Goal: Transaction & Acquisition: Subscribe to service/newsletter

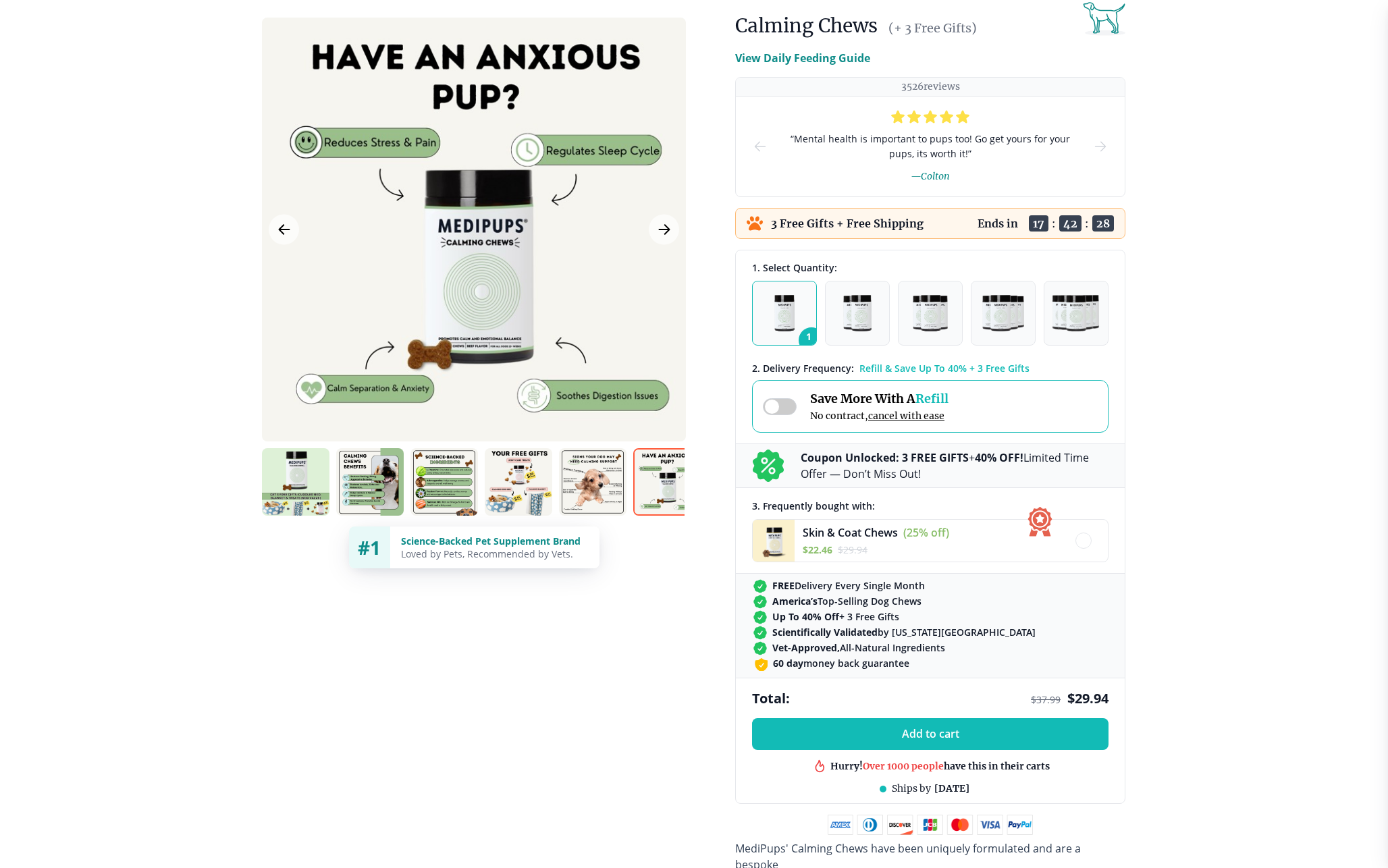
scroll to position [131, 0]
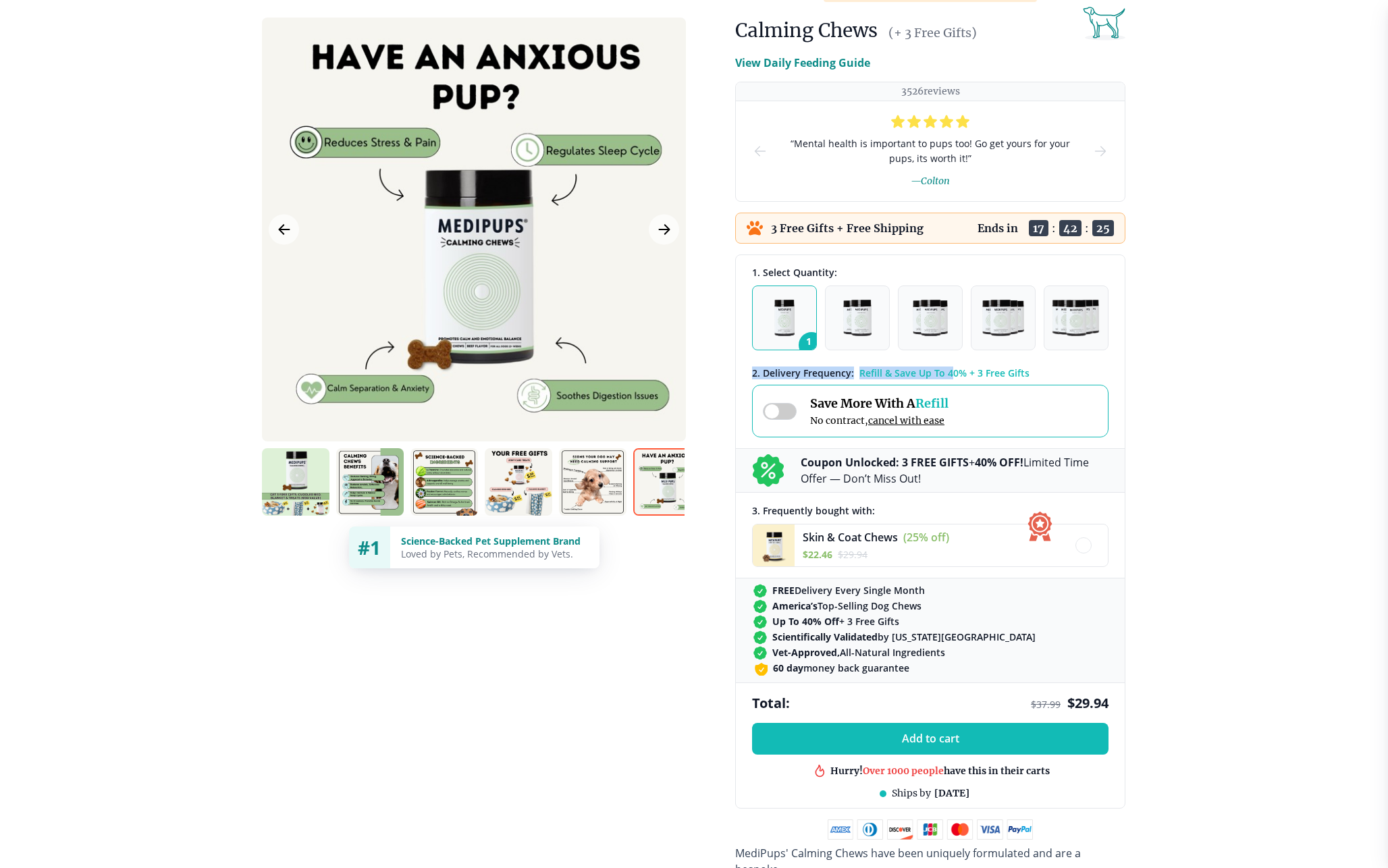
drag, startPoint x: 750, startPoint y: 371, endPoint x: 950, endPoint y: 371, distance: 200.0
click at [950, 371] on div "1. Select Quantity: 1 2 3 4 5 2 . Delivery Frequency: Refill & Save Up To 40% +…" at bounding box center [930, 489] width 389 height 468
click at [1083, 545] on div at bounding box center [1084, 545] width 8 height 8
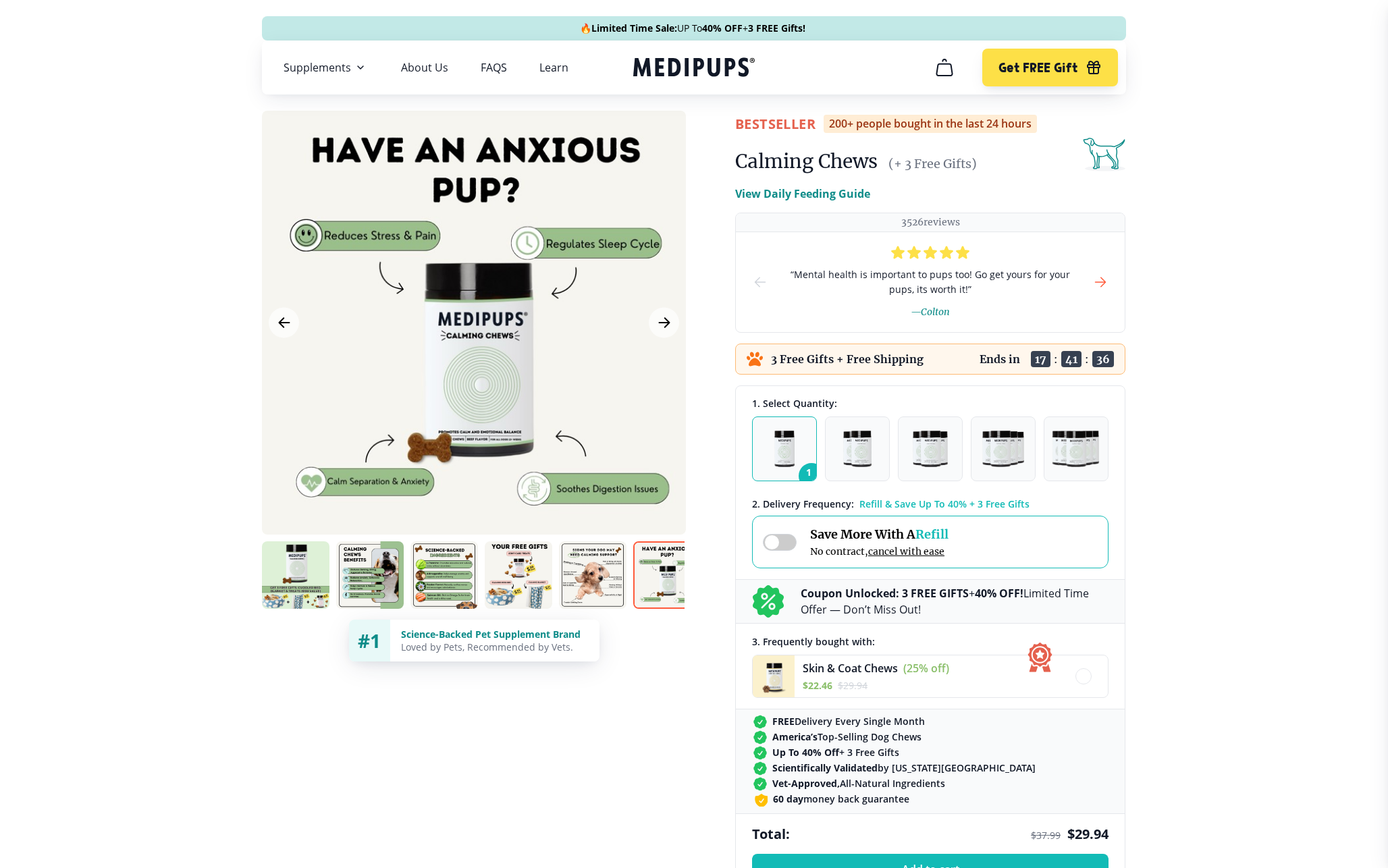
click at [1101, 281] on icon "next-slide" at bounding box center [1101, 282] width 11 height 10
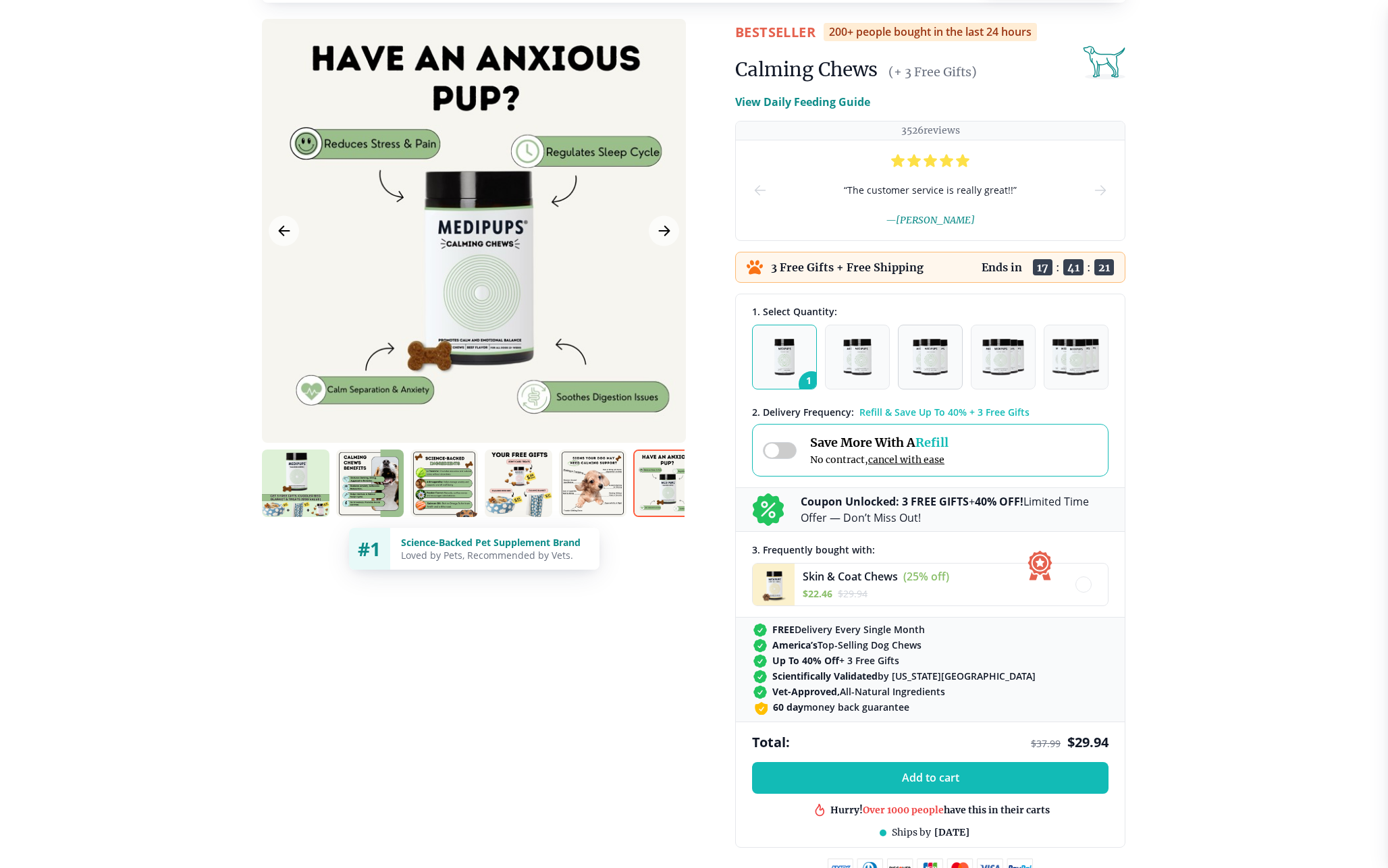
scroll to position [187, 0]
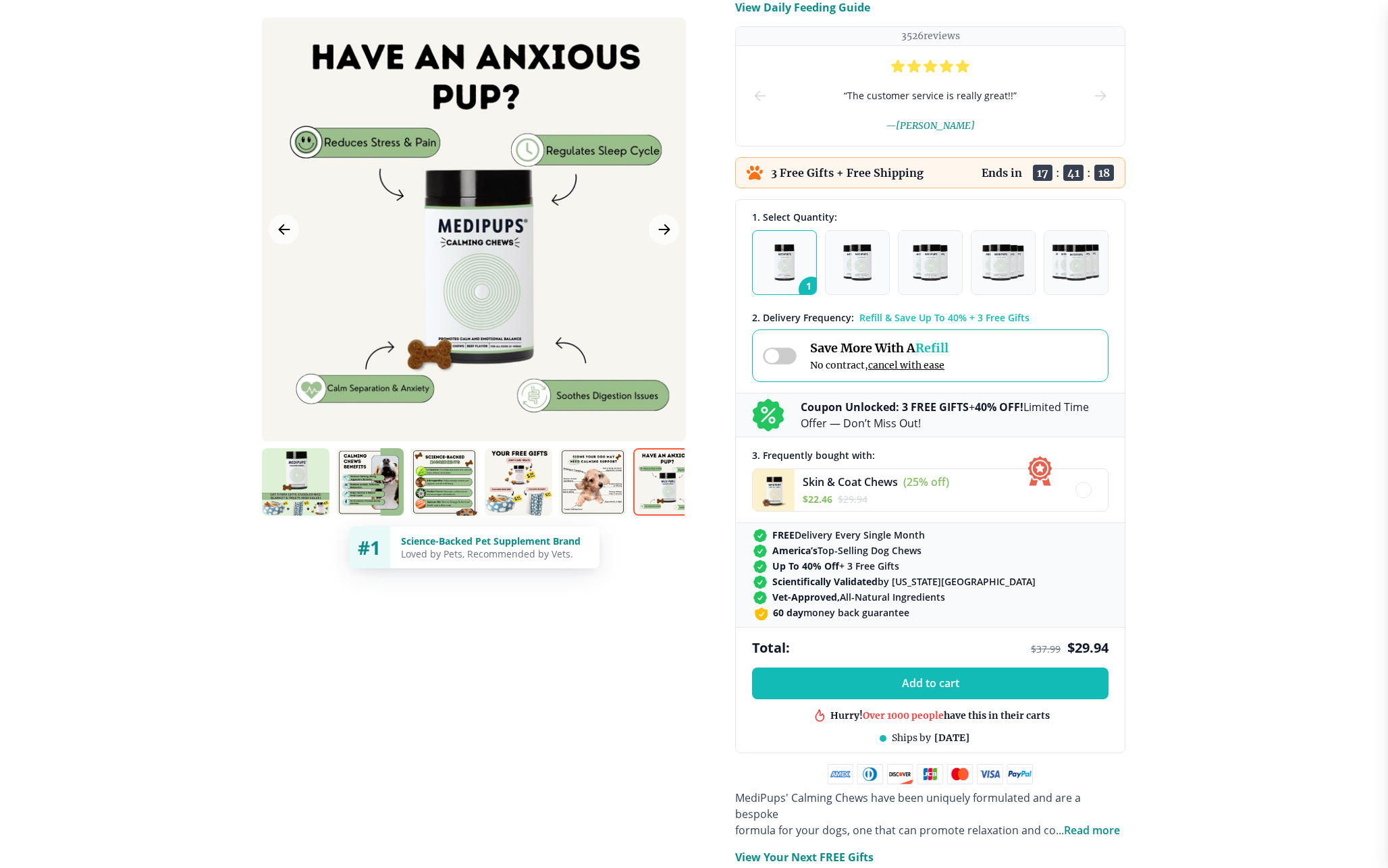
click at [785, 353] on span at bounding box center [779, 356] width 34 height 17
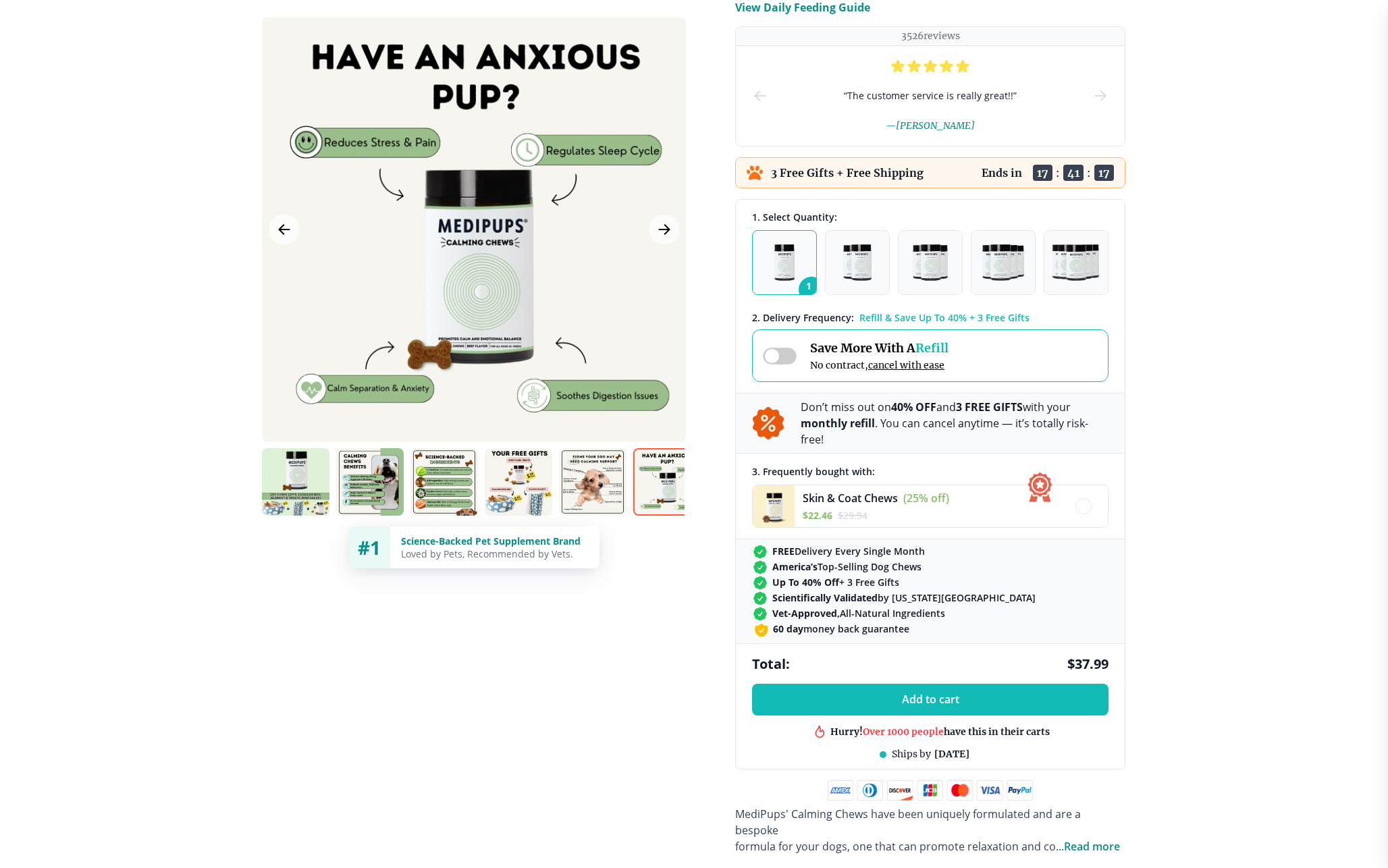
click at [785, 353] on span at bounding box center [779, 356] width 34 height 17
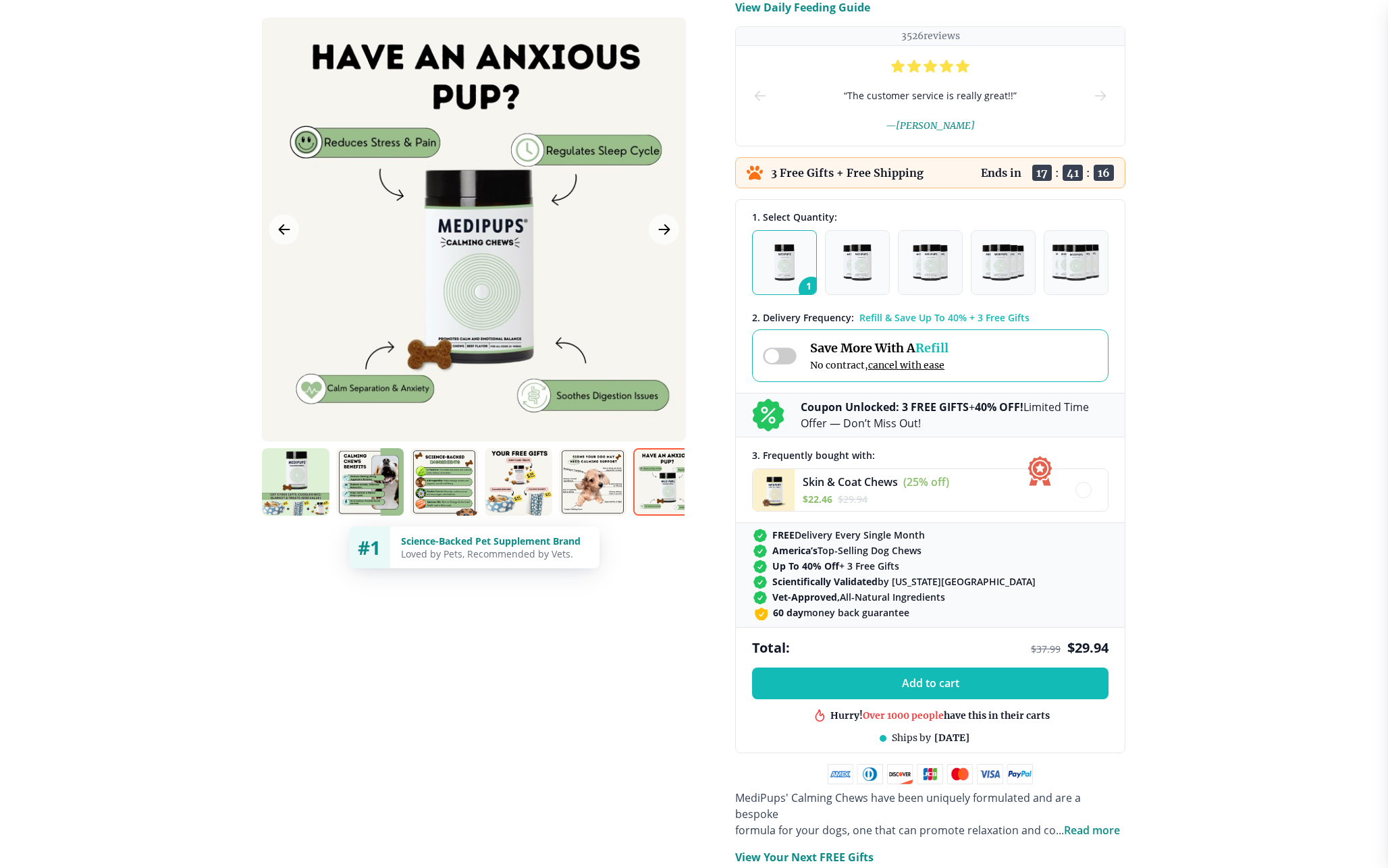
click at [785, 353] on span at bounding box center [779, 356] width 34 height 17
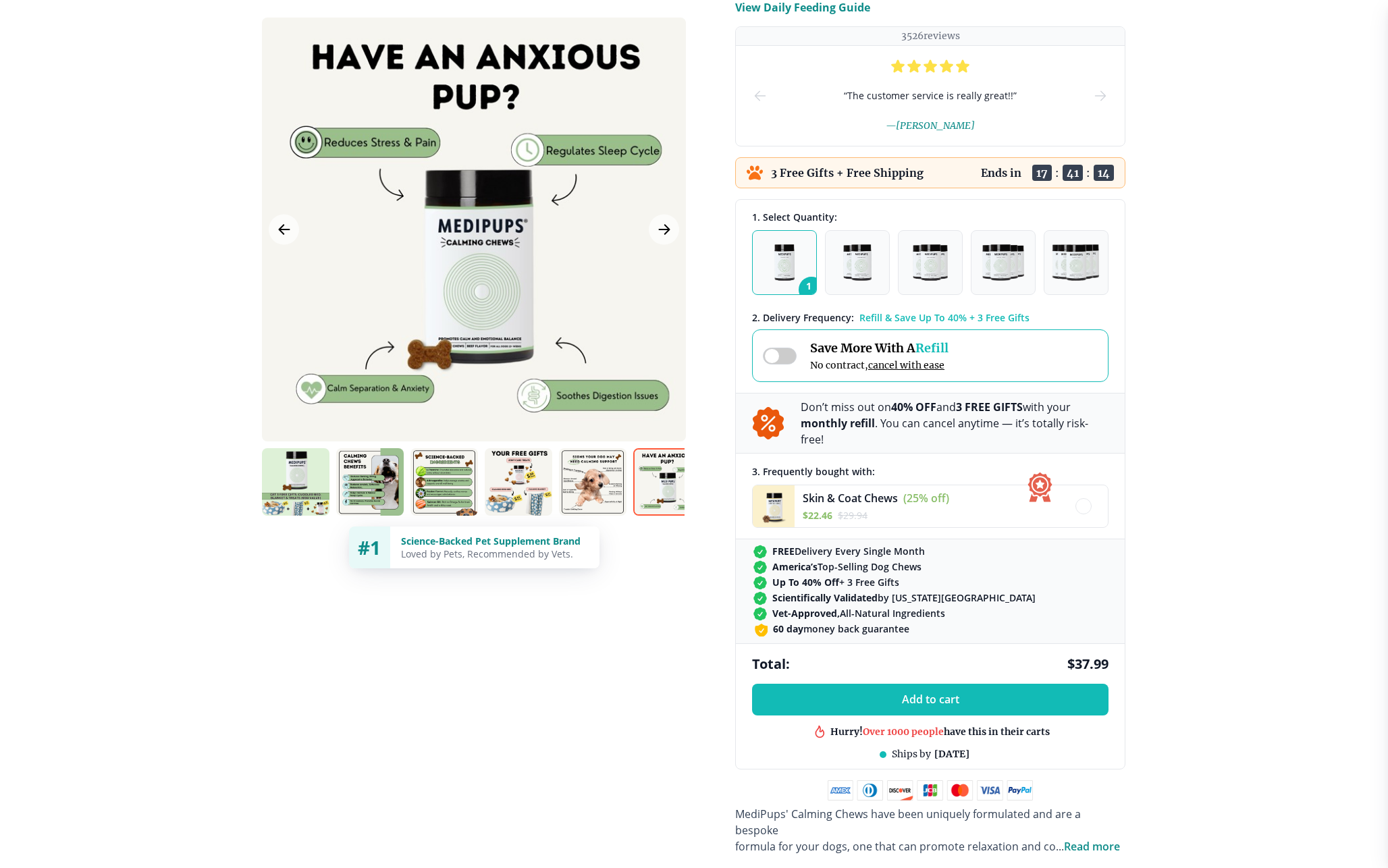
click at [785, 353] on span at bounding box center [779, 356] width 34 height 17
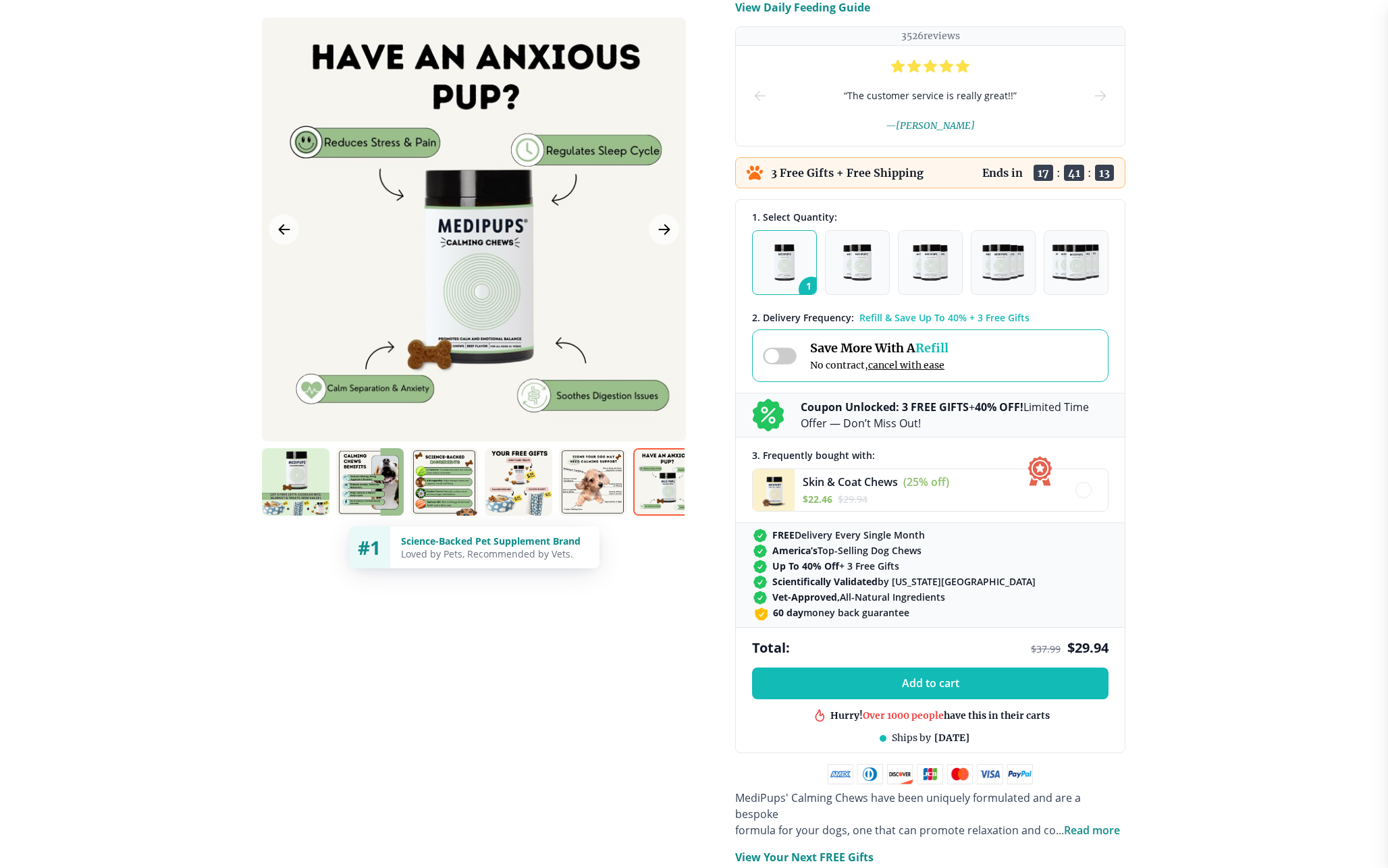
click at [785, 353] on span at bounding box center [779, 356] width 34 height 17
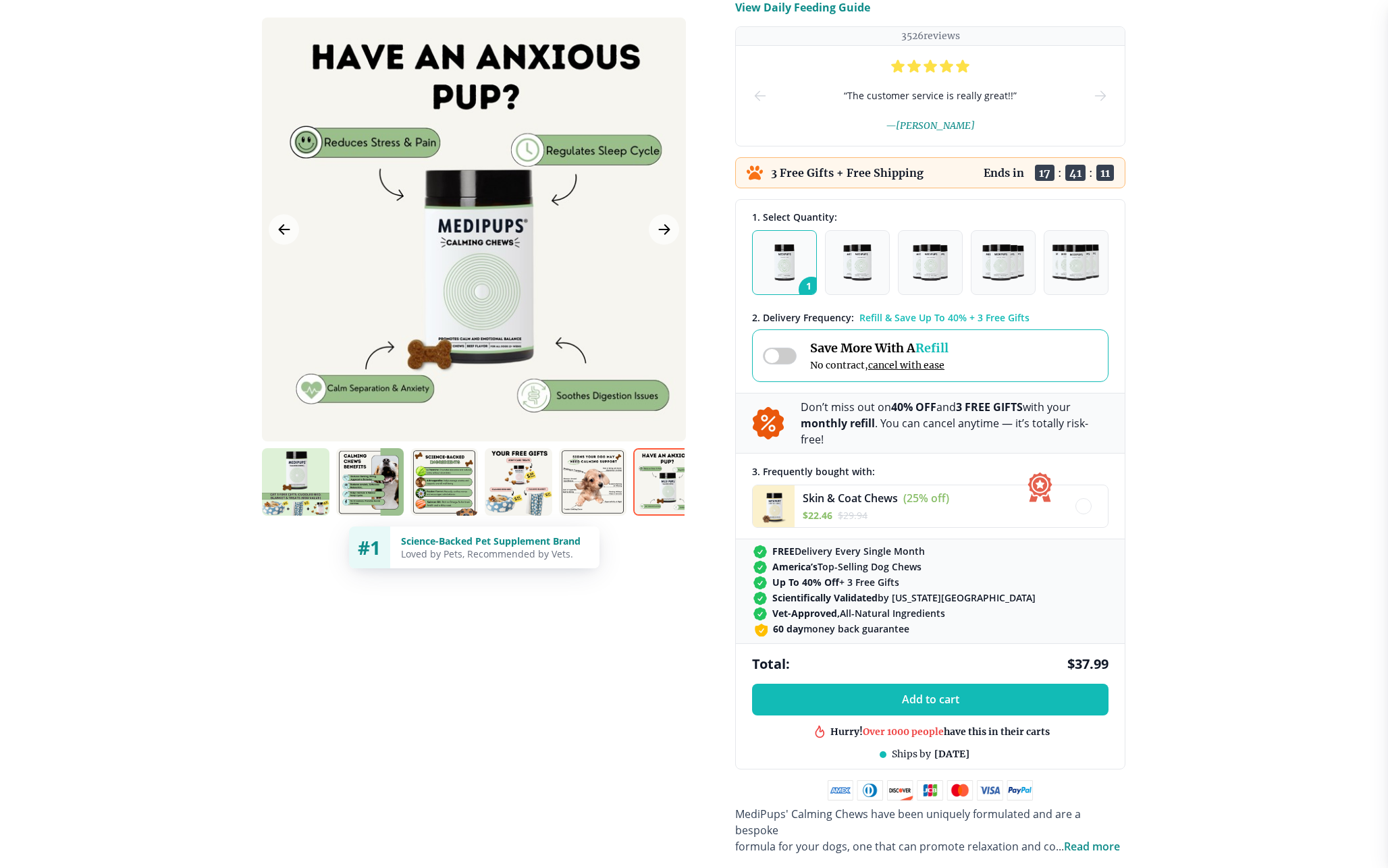
click at [785, 353] on span at bounding box center [779, 356] width 34 height 17
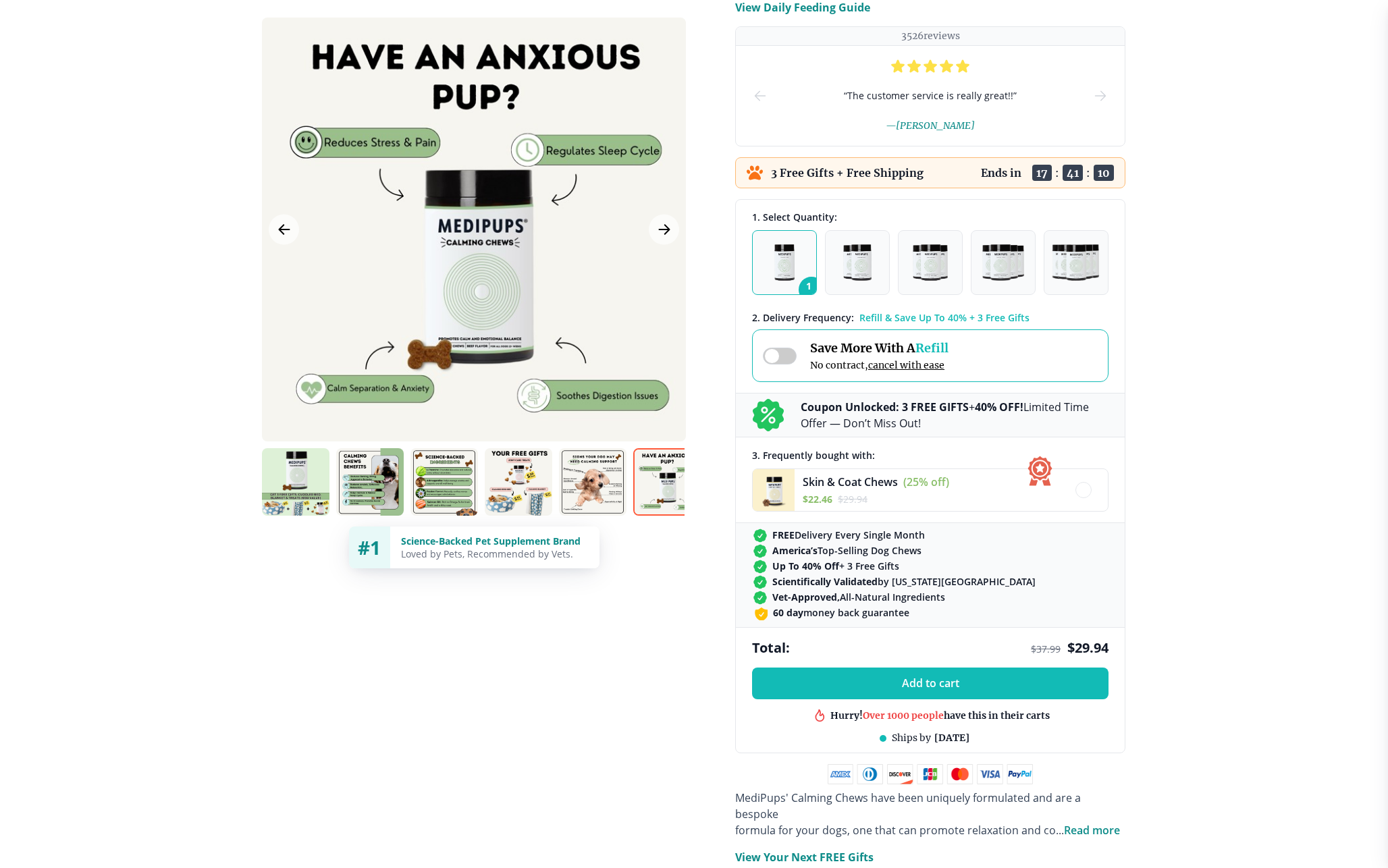
click at [785, 353] on span at bounding box center [779, 356] width 34 height 17
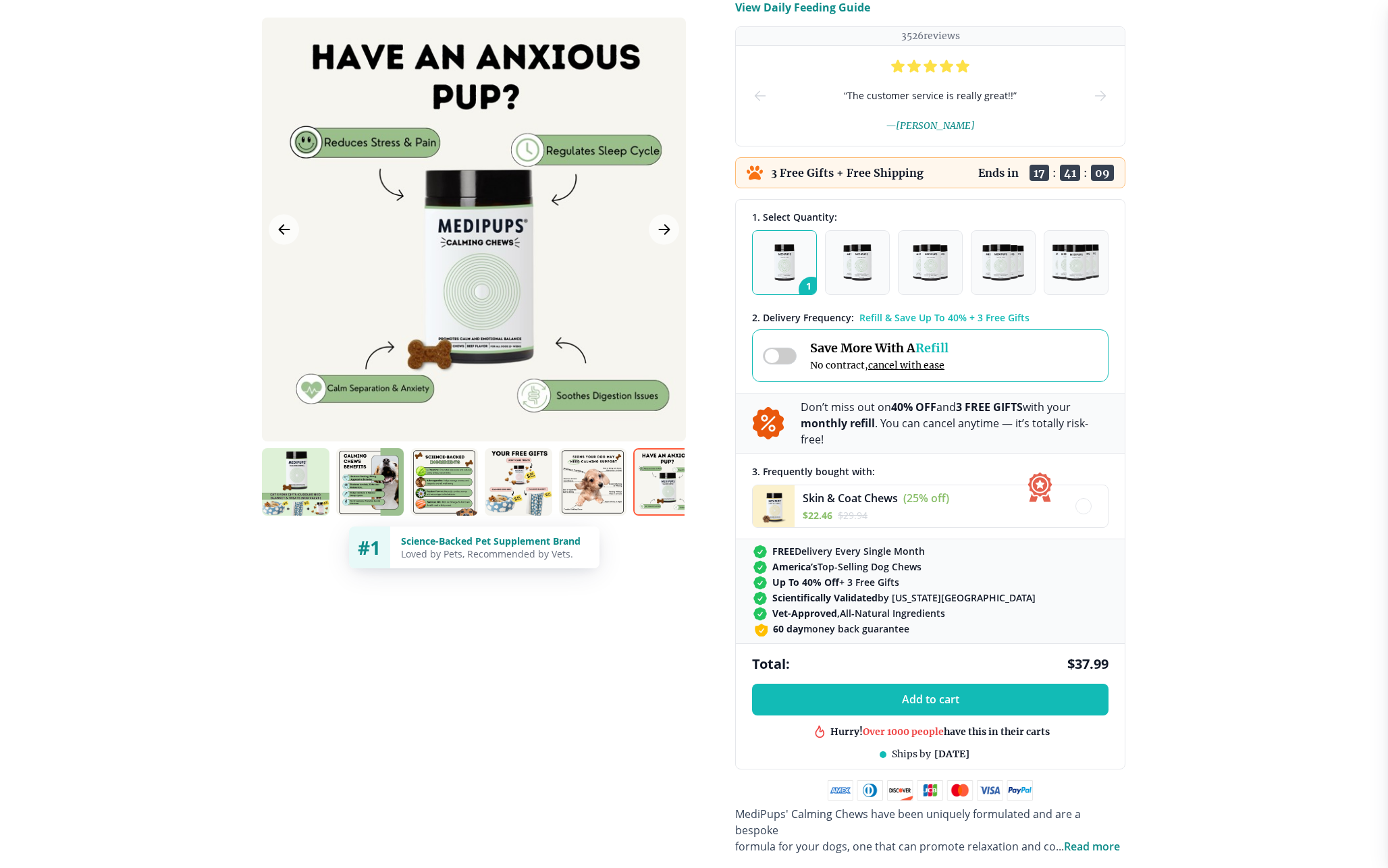
click at [785, 353] on span at bounding box center [779, 356] width 34 height 17
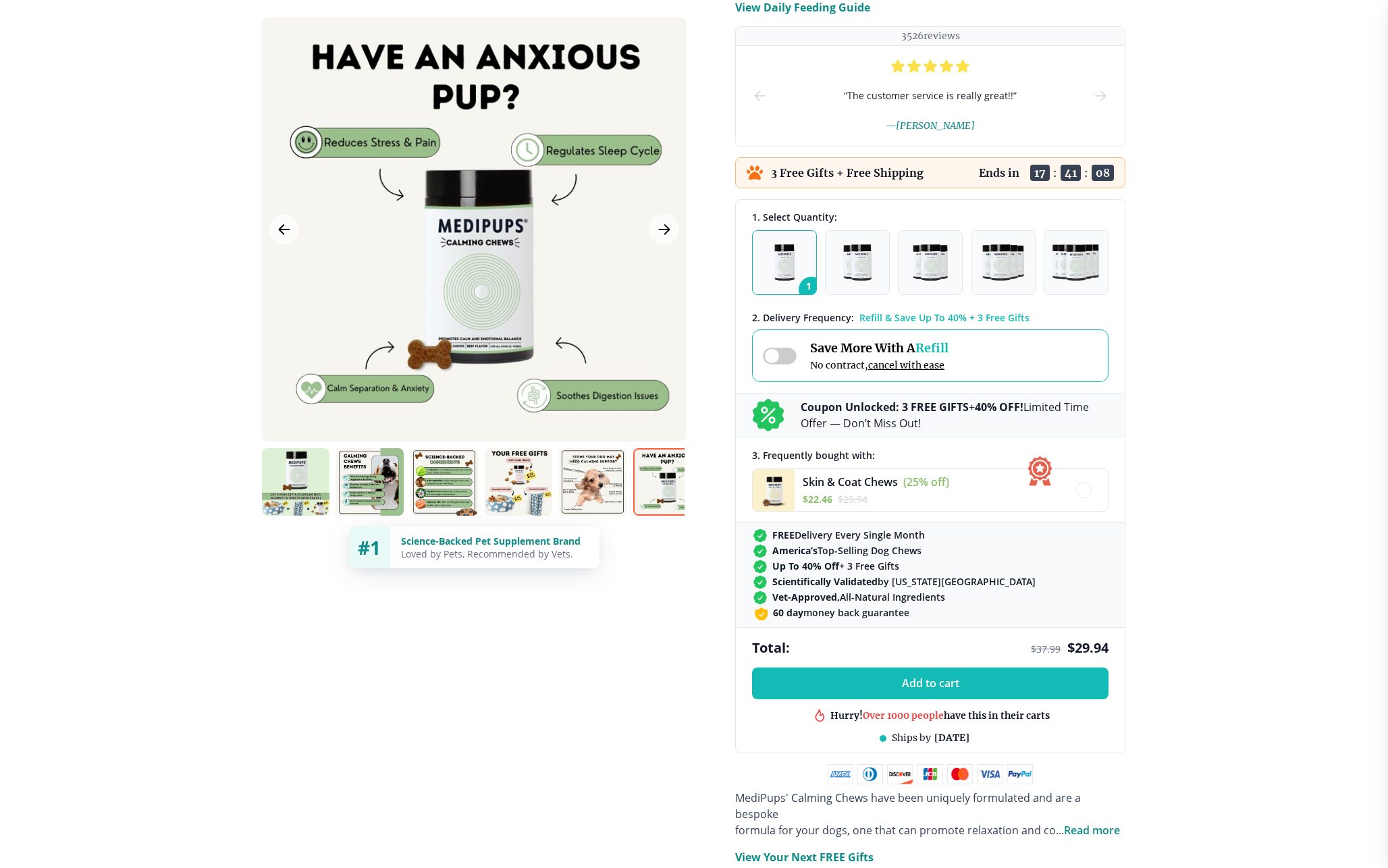
click at [785, 353] on span at bounding box center [779, 356] width 34 height 17
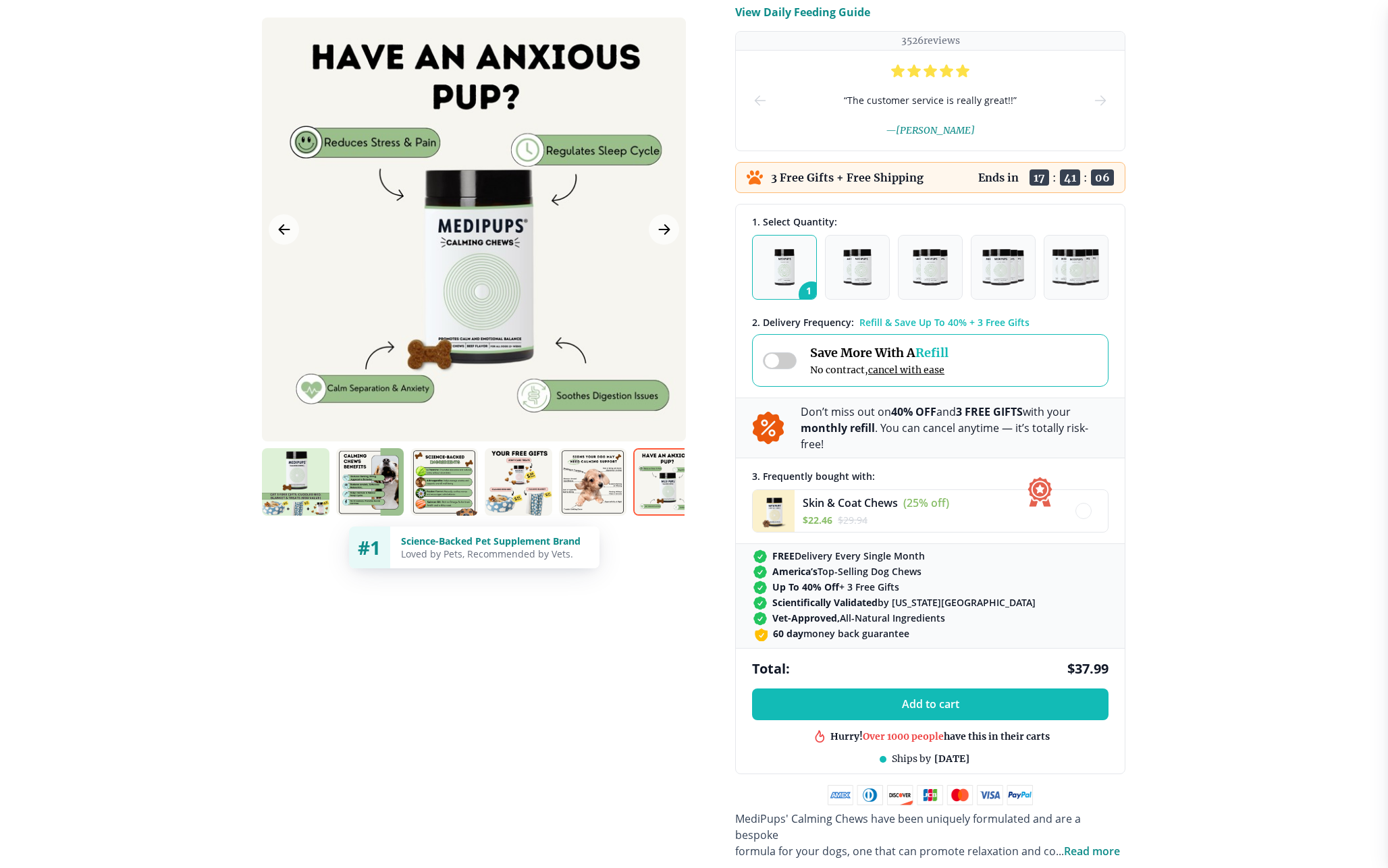
scroll to position [210, 0]
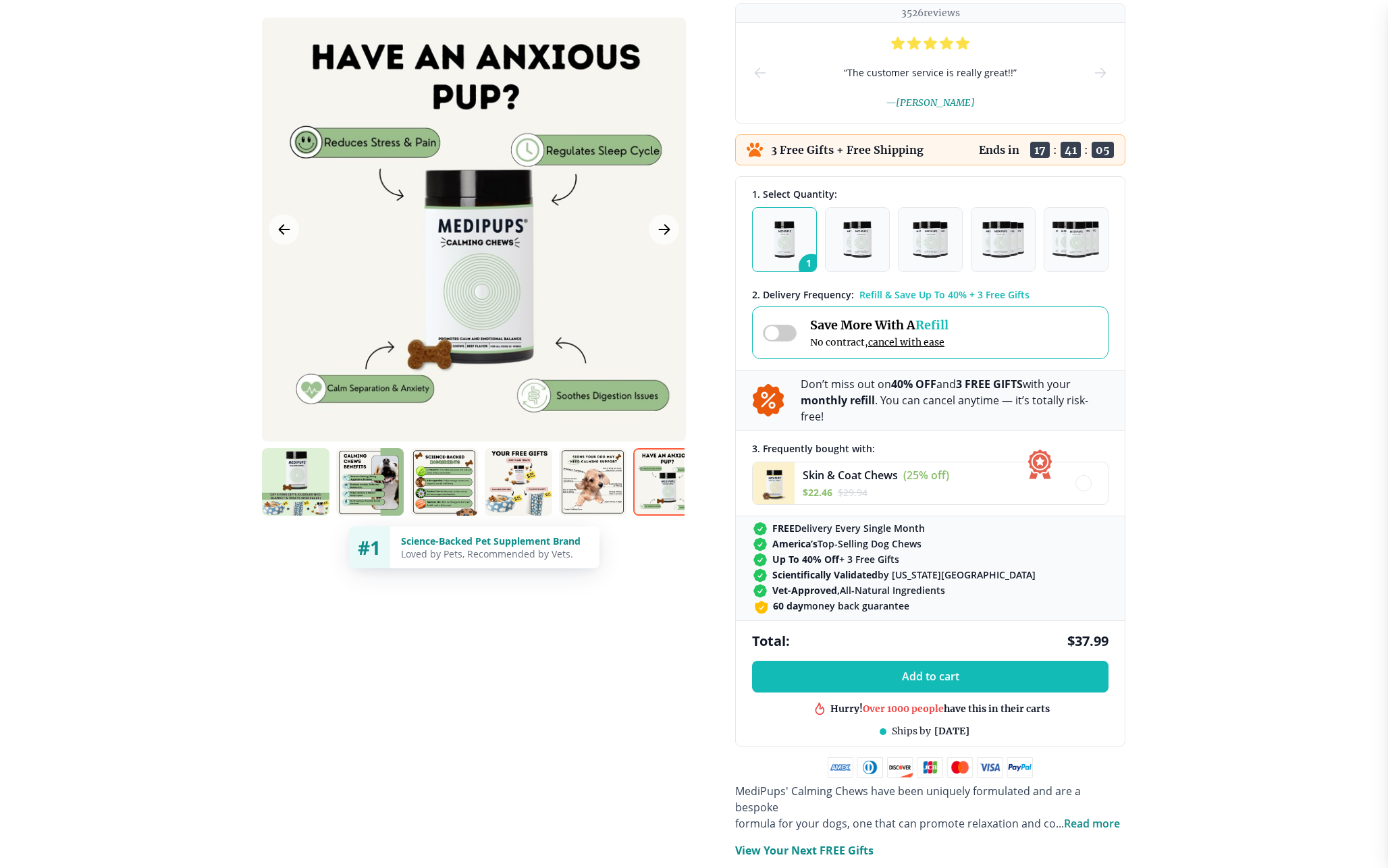
click at [782, 322] on div "Save More With A Refill No contract, cancel with ease" at bounding box center [856, 333] width 186 height 31
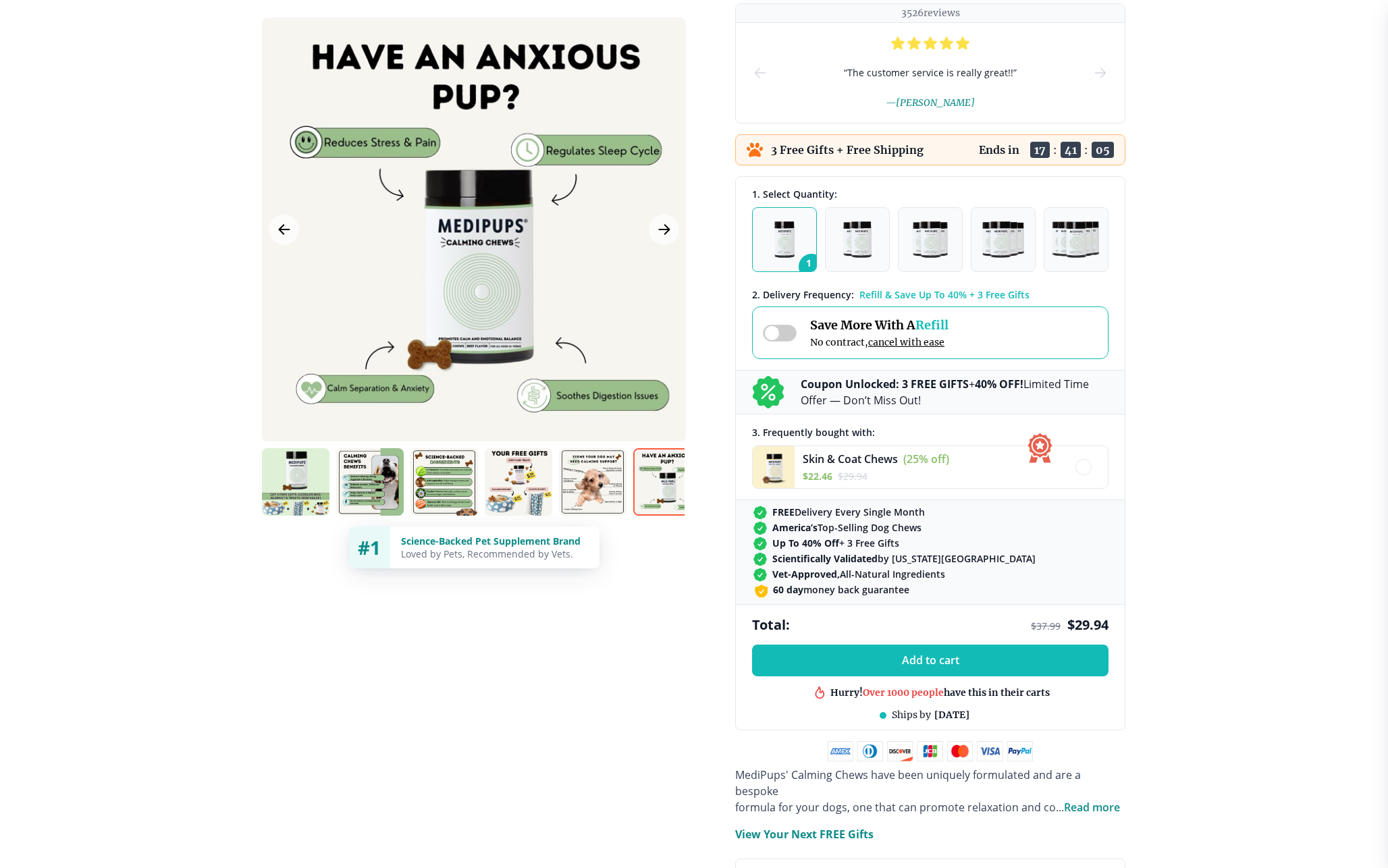
click at [782, 322] on div "Save More With A Refill No contract, cancel with ease" at bounding box center [856, 333] width 186 height 31
